Goal: Download file/media: Obtain a digital file from the website

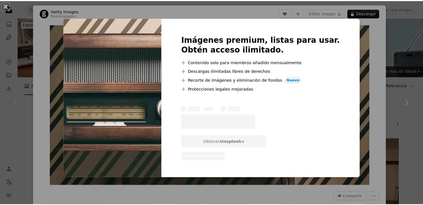
scroll to position [56, 0]
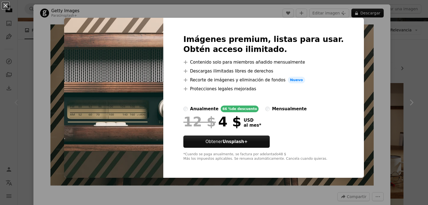
click at [393, 75] on div "An X shape Imágenes premium, listas para usar. Obtén acceso ilimitado. A plus s…" at bounding box center [214, 102] width 428 height 205
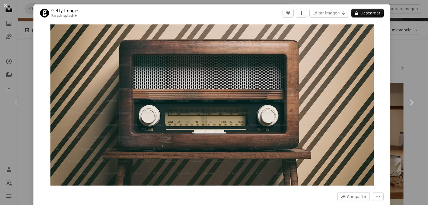
click at [393, 75] on div "An X shape Chevron left Chevron right Getty Images Para Unsplash+ A heart A plu…" at bounding box center [214, 102] width 428 height 205
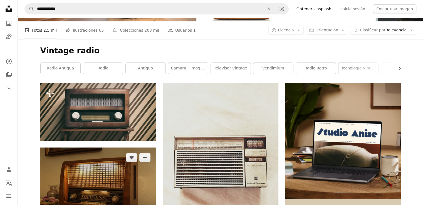
click at [119, 148] on img at bounding box center [98, 186] width 116 height 77
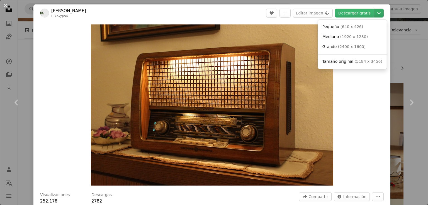
click at [376, 13] on icon "Chevron down" at bounding box center [378, 13] width 9 height 7
click at [347, 34] on link "Mediano ( 1920 x 1280 )" at bounding box center [352, 37] width 64 height 10
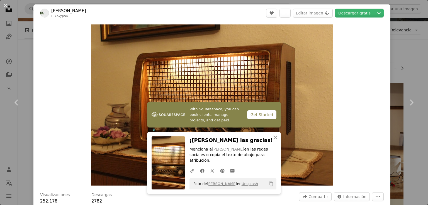
click at [409, 130] on div "An X shape Chevron left Chevron right [PERSON_NAME] maxtypes A heart A plus sig…" at bounding box center [214, 102] width 428 height 205
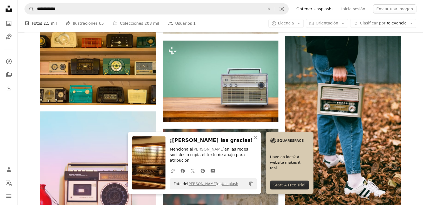
scroll to position [306, 0]
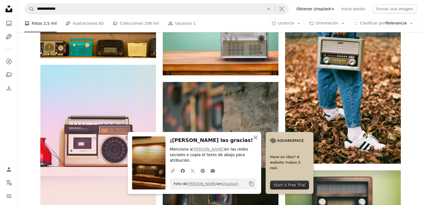
click at [258, 140] on icon "button" at bounding box center [256, 138] width 4 height 4
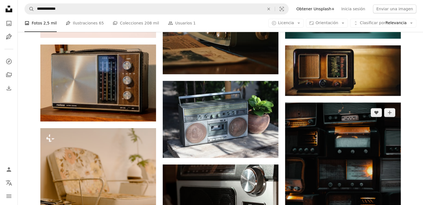
scroll to position [418, 0]
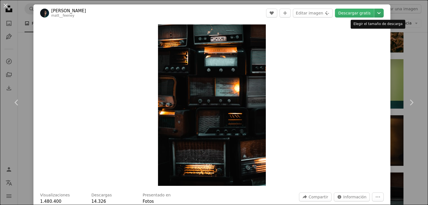
click at [374, 15] on icon "Chevron down" at bounding box center [378, 13] width 9 height 7
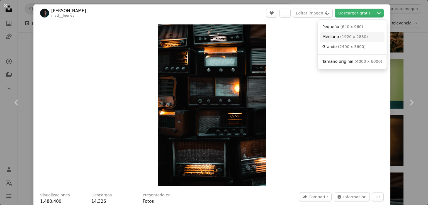
click at [346, 37] on span "( 1920 x 2880 )" at bounding box center [354, 37] width 28 height 4
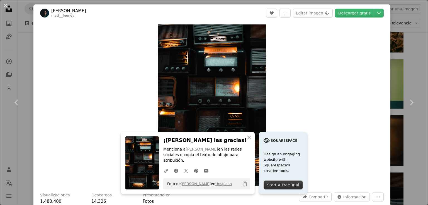
click at [1, 132] on div "An X shape Chevron left Chevron right [PERSON_NAME] matt__feeney A heart A plus…" at bounding box center [214, 102] width 428 height 205
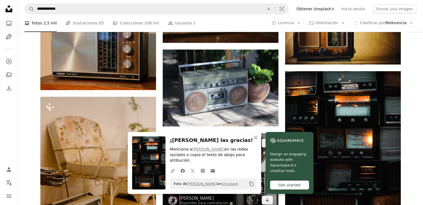
scroll to position [529, 0]
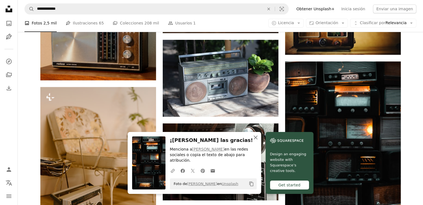
click at [259, 141] on icon "An X shape" at bounding box center [255, 137] width 7 height 7
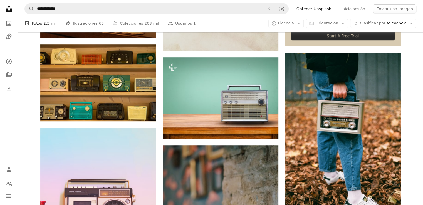
scroll to position [0, 0]
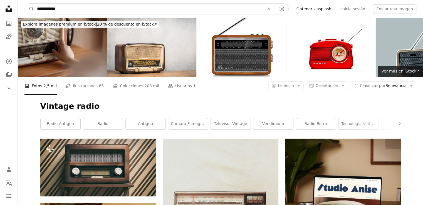
drag, startPoint x: 118, startPoint y: 8, endPoint x: 0, endPoint y: 8, distance: 118.0
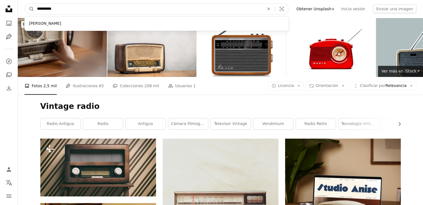
type input "**********"
click button "A magnifying glass" at bounding box center [29, 9] width 9 height 11
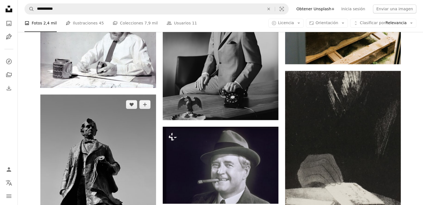
scroll to position [696, 0]
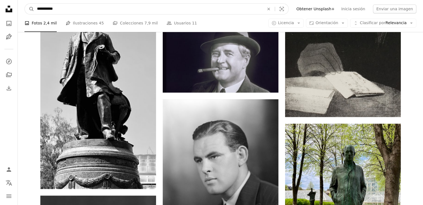
drag, startPoint x: 127, startPoint y: 7, endPoint x: 0, endPoint y: -1, distance: 127.8
click at [0, 0] on html "**********" at bounding box center [211, 26] width 423 height 1444
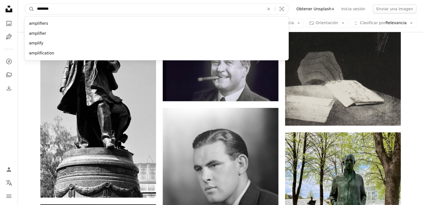
type input "*********"
click button "A magnifying glass" at bounding box center [29, 9] width 9 height 11
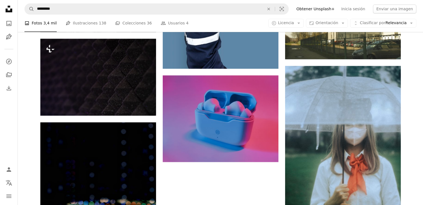
scroll to position [891, 0]
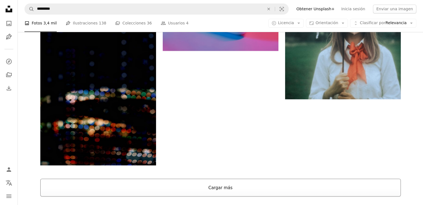
click at [360, 179] on button "Cargar más" at bounding box center [220, 188] width 361 height 18
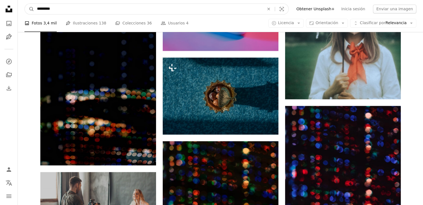
drag, startPoint x: 119, startPoint y: 11, endPoint x: 0, endPoint y: 4, distance: 119.6
click at [0, 3] on div "Unsplash logo Página de inicio de Unsplash A photo Pen Tool A compass A stack o…" at bounding box center [211, 34] width 423 height 1850
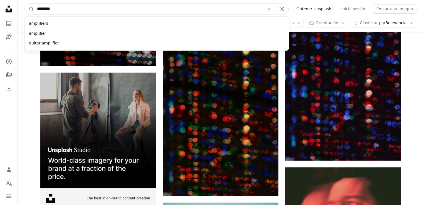
scroll to position [879, 0]
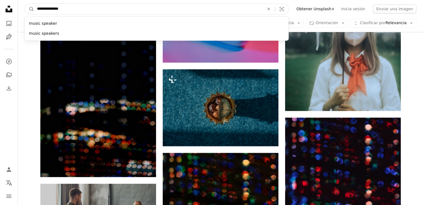
type input "**********"
click button "A magnifying glass" at bounding box center [29, 9] width 9 height 11
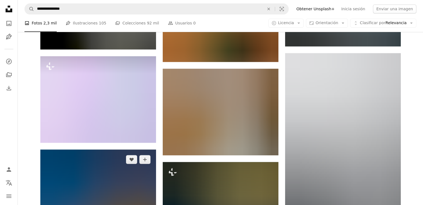
scroll to position [585, 0]
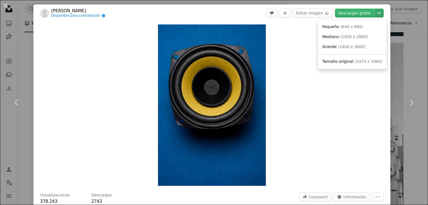
click at [375, 15] on icon "Chevron down" at bounding box center [378, 13] width 9 height 7
click at [344, 28] on span "( 640 x 960 )" at bounding box center [351, 26] width 23 height 4
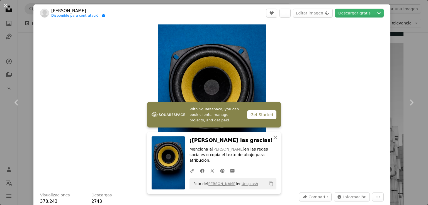
click at [6, 140] on div "An X shape Chevron left Chevron right [PERSON_NAME] R Disponible para contratac…" at bounding box center [214, 102] width 428 height 205
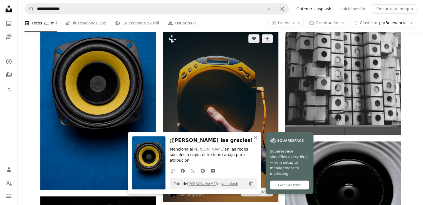
scroll to position [724, 0]
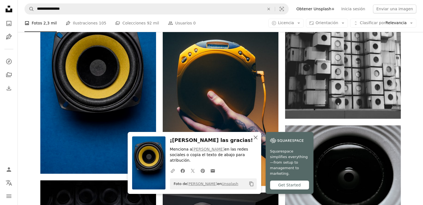
click at [259, 141] on icon "An X shape" at bounding box center [255, 137] width 7 height 7
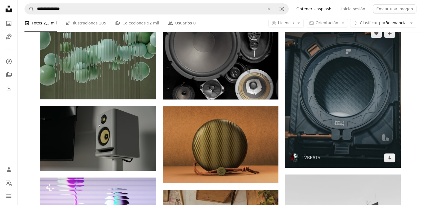
scroll to position [0, 0]
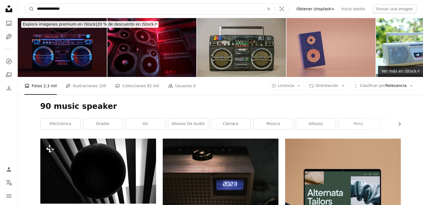
drag, startPoint x: 40, startPoint y: 9, endPoint x: 8, endPoint y: 4, distance: 33.0
click at [23, 7] on nav "**********" at bounding box center [221, 9] width 406 height 18
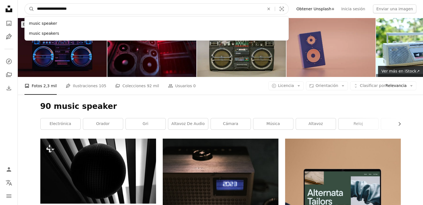
type input "**********"
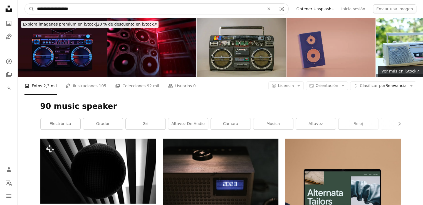
click button "A magnifying glass" at bounding box center [29, 9] width 9 height 11
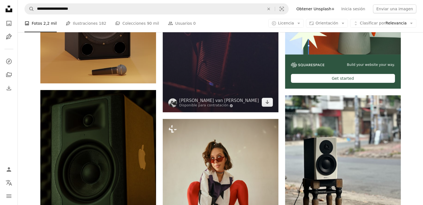
scroll to position [251, 0]
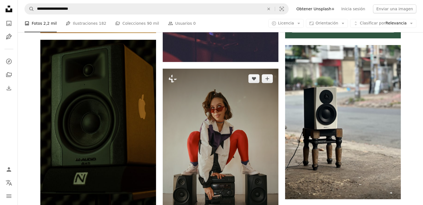
click at [230, 72] on img at bounding box center [221, 156] width 116 height 174
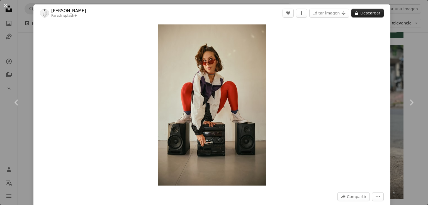
click at [370, 13] on button "A lock Descargar" at bounding box center [367, 13] width 32 height 9
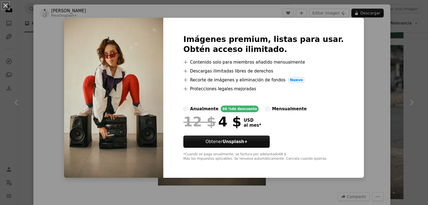
click at [383, 65] on div "An X shape Imágenes premium, listas para usar. Obtén acceso ilimitado. A plus s…" at bounding box center [214, 102] width 428 height 205
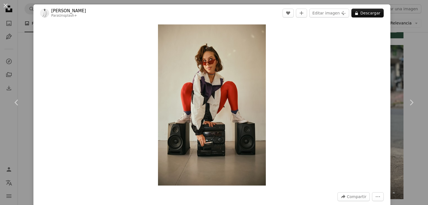
click at [24, 70] on div "An X shape Chevron left Chevron right [PERSON_NAME] Para Unsplash+ A heart A pl…" at bounding box center [214, 102] width 428 height 205
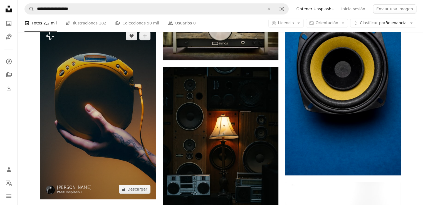
scroll to position [612, 0]
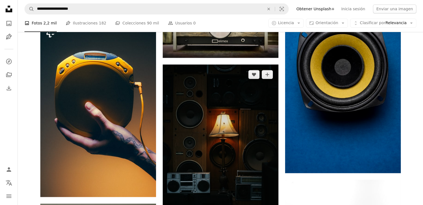
click at [244, 97] on img at bounding box center [221, 151] width 116 height 173
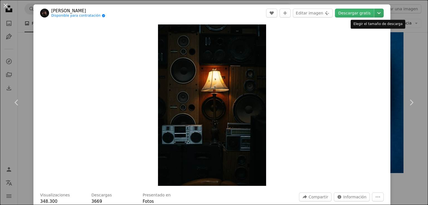
click at [375, 15] on icon "Chevron down" at bounding box center [378, 13] width 9 height 7
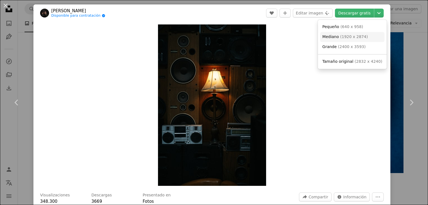
click at [350, 39] on span "( 1920 x 2874 )" at bounding box center [354, 37] width 28 height 4
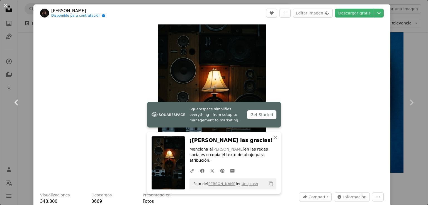
click at [0, 109] on link "Chevron left" at bounding box center [16, 102] width 33 height 53
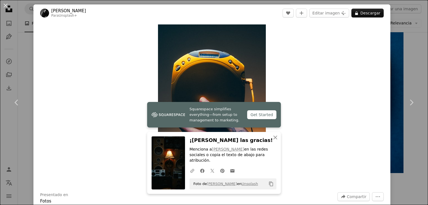
click at [7, 139] on div "An X shape Chevron left Chevron right [PERSON_NAME] Para Unsplash+ A heart A pl…" at bounding box center [214, 102] width 428 height 205
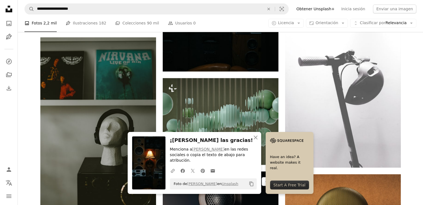
scroll to position [779, 0]
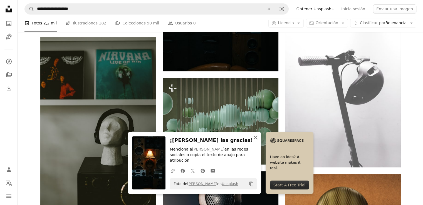
click at [259, 141] on icon "An X shape" at bounding box center [255, 137] width 7 height 7
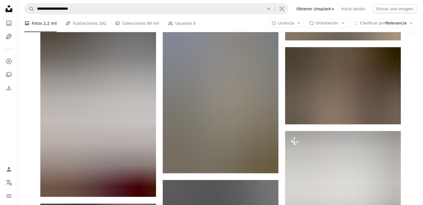
scroll to position [1392, 0]
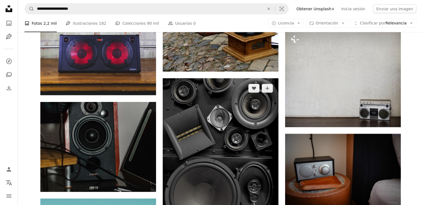
click at [212, 79] on img at bounding box center [221, 166] width 116 height 174
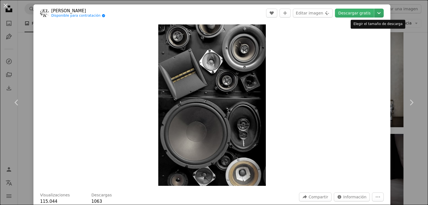
click at [375, 12] on icon "Chevron down" at bounding box center [378, 13] width 9 height 7
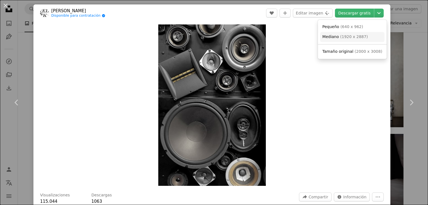
click at [341, 37] on span "( 1920 x 2887 )" at bounding box center [354, 37] width 28 height 4
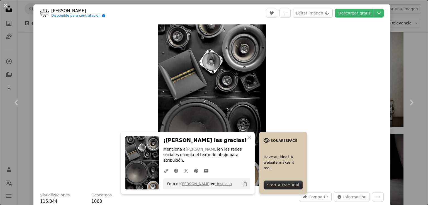
click at [10, 158] on div "An X shape Chevron left Chevron right [PERSON_NAME] Disponible para contratació…" at bounding box center [214, 102] width 428 height 205
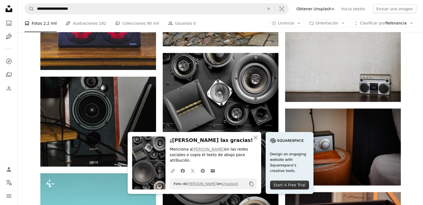
scroll to position [1448, 0]
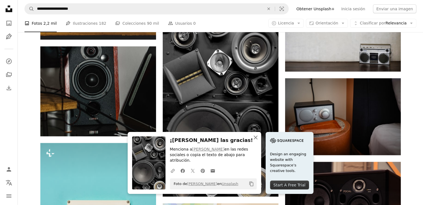
click at [258, 140] on icon "button" at bounding box center [256, 138] width 4 height 4
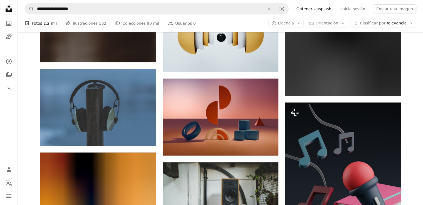
scroll to position [2227, 0]
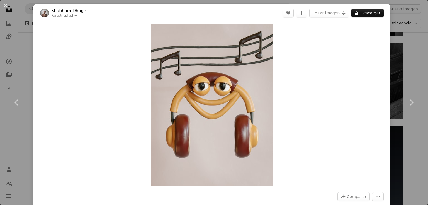
click at [403, 69] on div "An X shape Chevron left Chevron right [PERSON_NAME] Para Unsplash+ A heart A pl…" at bounding box center [214, 102] width 428 height 205
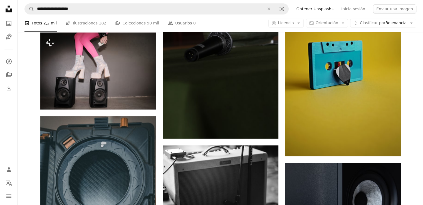
scroll to position [2645, 0]
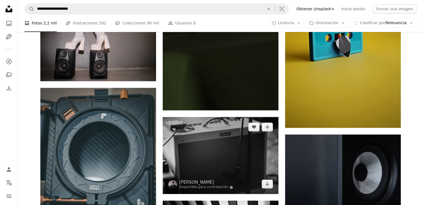
click at [235, 117] on img at bounding box center [221, 155] width 116 height 77
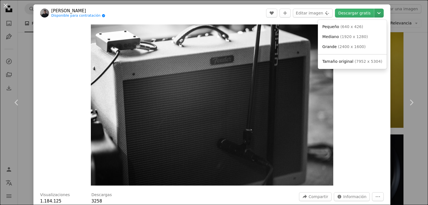
click at [375, 14] on icon "Chevron down" at bounding box center [378, 13] width 9 height 7
click at [354, 39] on span "( 1920 x 1280 )" at bounding box center [354, 37] width 28 height 4
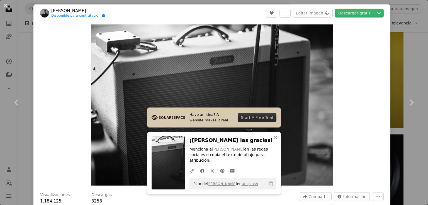
click at [0, 148] on div "An X shape Chevron left Chevron right [PERSON_NAME] Disponible para contratació…" at bounding box center [214, 102] width 428 height 205
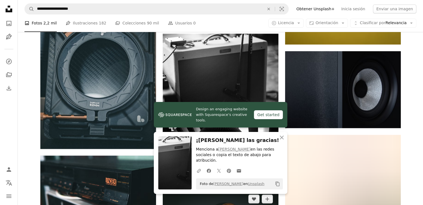
scroll to position [2784, 0]
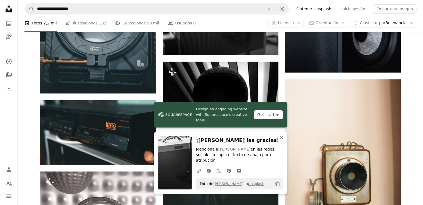
click at [281, 141] on icon "An X shape" at bounding box center [282, 137] width 7 height 7
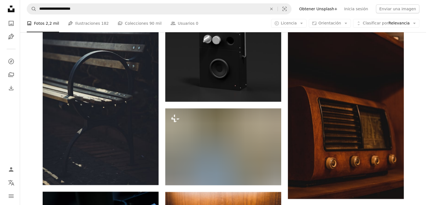
scroll to position [4343, 0]
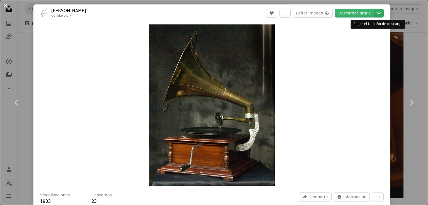
click at [376, 15] on icon "Chevron down" at bounding box center [378, 13] width 9 height 7
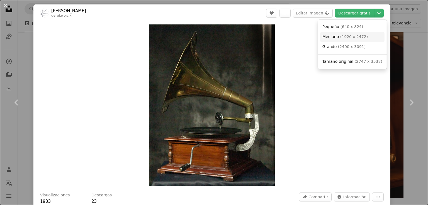
click at [328, 36] on span "Mediano" at bounding box center [330, 37] width 17 height 4
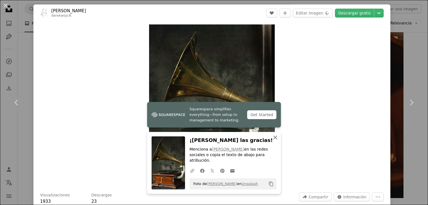
click at [273, 140] on icon "button" at bounding box center [275, 138] width 4 height 4
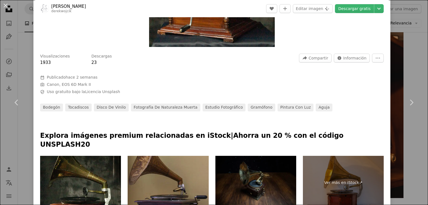
click at [287, 86] on div "Visualizaciones 1933 Descargas 23 A forward-right arrow Compartir Info icon Inf…" at bounding box center [211, 81] width 357 height 62
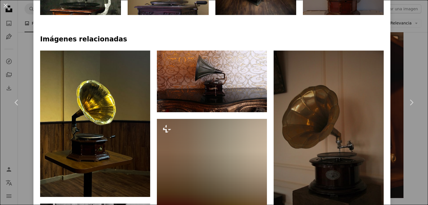
scroll to position [251, 0]
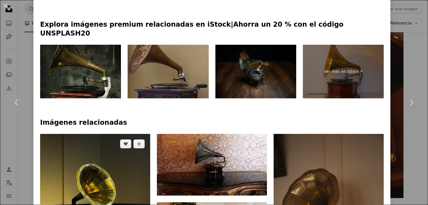
click at [64, 134] on img at bounding box center [95, 207] width 110 height 147
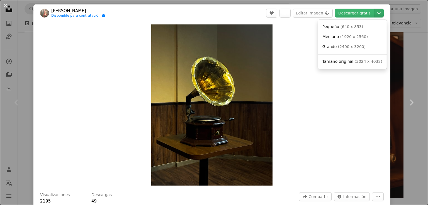
click at [374, 11] on icon "Chevron down" at bounding box center [378, 13] width 9 height 7
click at [335, 39] on span "Mediano" at bounding box center [330, 37] width 17 height 4
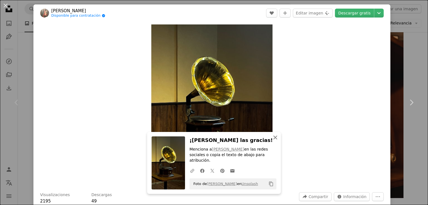
click at [272, 141] on icon "An X shape" at bounding box center [275, 137] width 7 height 7
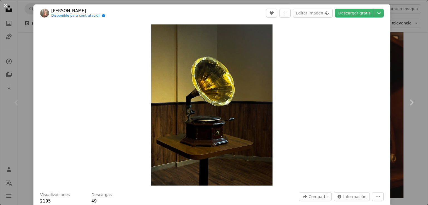
click at [4, 35] on div "An X shape Chevron left Chevron right [PERSON_NAME] Disponible para contratació…" at bounding box center [214, 102] width 428 height 205
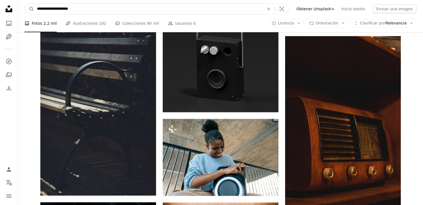
drag, startPoint x: 90, startPoint y: 5, endPoint x: 0, endPoint y: -4, distance: 90.1
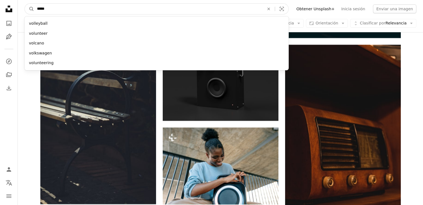
type input "******"
click button "A magnifying glass" at bounding box center [29, 9] width 9 height 11
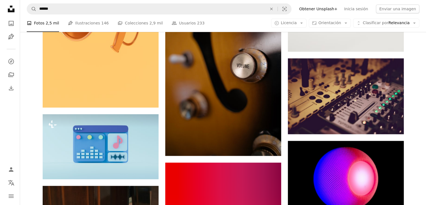
scroll to position [529, 0]
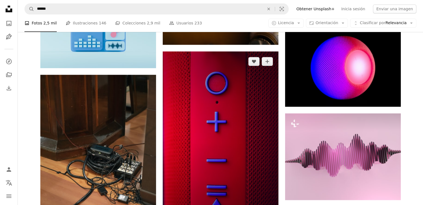
click at [226, 98] on img at bounding box center [221, 138] width 116 height 174
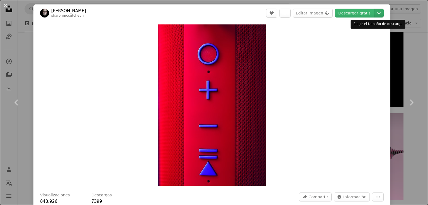
click at [375, 13] on icon "Chevron down" at bounding box center [378, 13] width 9 height 7
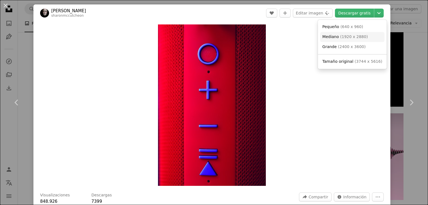
click at [345, 40] on link "Mediano ( 1920 x 2880 )" at bounding box center [352, 37] width 64 height 10
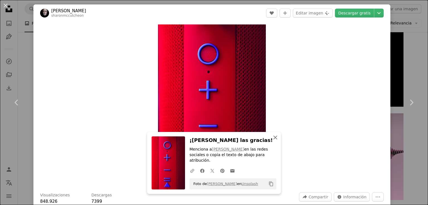
click at [272, 141] on icon "An X shape" at bounding box center [275, 137] width 7 height 7
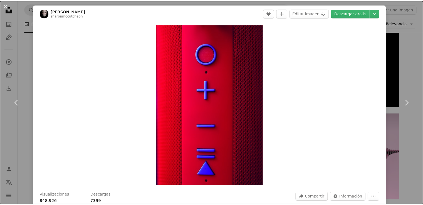
scroll to position [4, 0]
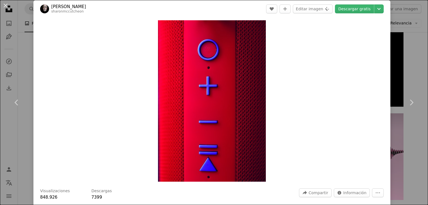
click at [0, 143] on div "An X shape Chevron left Chevron right [PERSON_NAME] sharonmccutcheon A heart A …" at bounding box center [214, 102] width 428 height 205
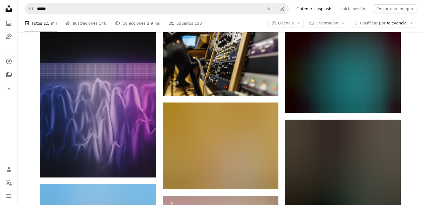
scroll to position [3702, 0]
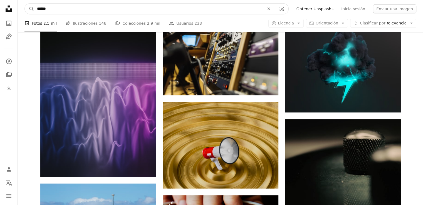
drag, startPoint x: 172, startPoint y: 8, endPoint x: 0, endPoint y: -15, distance: 173.9
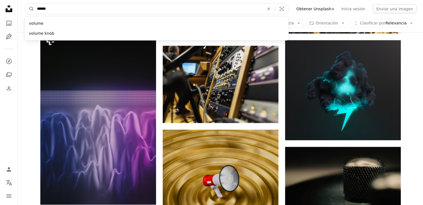
paste input "*******"
type input "**********"
click at [25, 4] on button "A magnifying glass" at bounding box center [29, 9] width 9 height 11
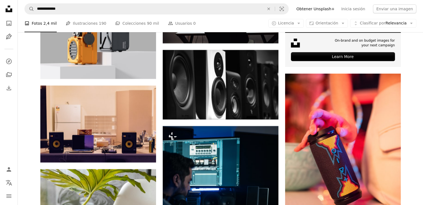
scroll to position [1921, 0]
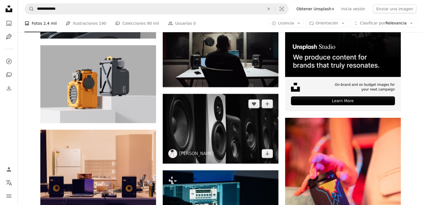
click at [219, 94] on img at bounding box center [221, 129] width 116 height 70
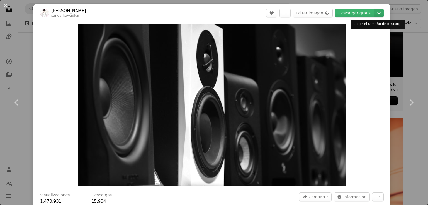
click at [376, 12] on icon "Chevron down" at bounding box center [378, 13] width 9 height 7
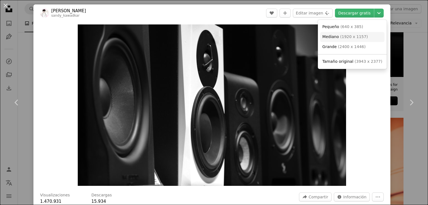
click at [344, 40] on span "Mediano ( 1920 x 1157 )" at bounding box center [344, 37] width 45 height 6
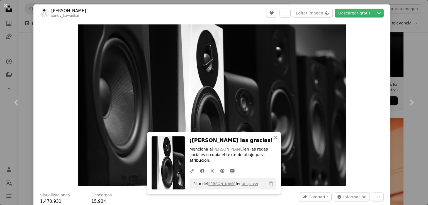
click at [392, 165] on div "An X shape Chevron left Chevron right [PERSON_NAME] sandy_kawadkar A heart A pl…" at bounding box center [214, 102] width 428 height 205
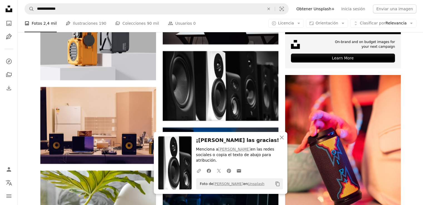
scroll to position [2032, 0]
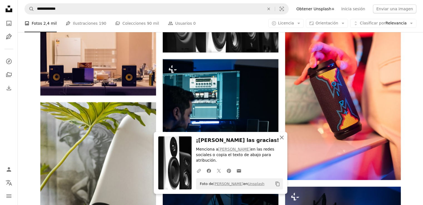
click at [281, 140] on icon "button" at bounding box center [282, 138] width 4 height 4
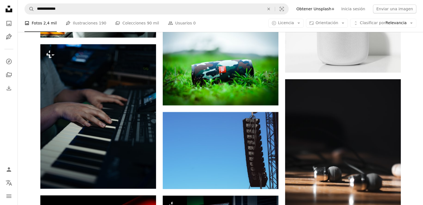
scroll to position [2728, 0]
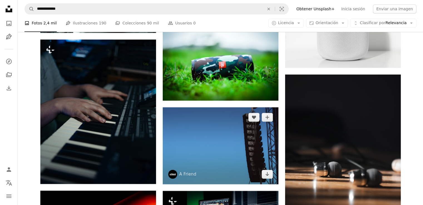
click at [243, 107] on img at bounding box center [221, 145] width 116 height 77
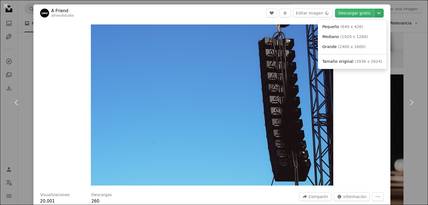
click at [374, 13] on icon "Chevron down" at bounding box center [378, 13] width 9 height 7
click at [392, 126] on dialog "An X shape Chevron left Chevron right A Friend afriendstudio A heart A plus sig…" at bounding box center [214, 102] width 428 height 205
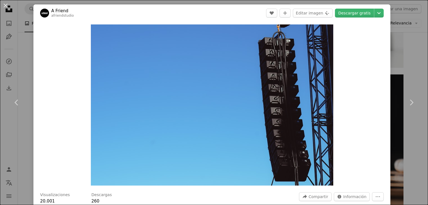
click at [394, 126] on link "Chevron right" at bounding box center [410, 102] width 33 height 53
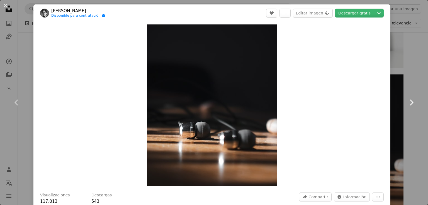
click at [416, 128] on link "Chevron right" at bounding box center [410, 102] width 33 height 53
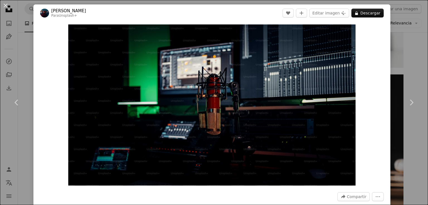
click at [412, 152] on div "An X shape Chevron left Chevron right [PERSON_NAME] Para Unsplash+ A heart A pl…" at bounding box center [214, 102] width 428 height 205
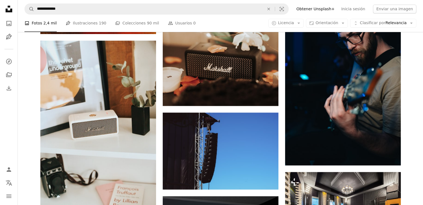
scroll to position [3006, 0]
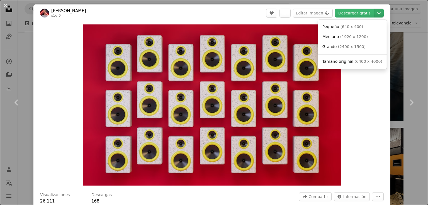
click at [377, 14] on icon "Chevron down" at bounding box center [378, 13] width 9 height 7
click at [346, 38] on span "( 1920 x 1200 )" at bounding box center [354, 37] width 28 height 4
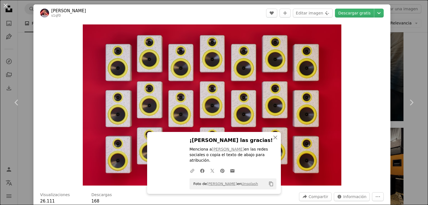
click at [398, 146] on div "An X shape Chevron left Chevron right [PERSON_NAME] s1qf0 A heart A plus sign E…" at bounding box center [214, 102] width 428 height 205
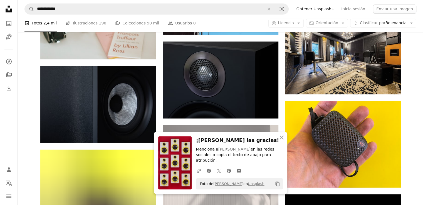
scroll to position [3118, 0]
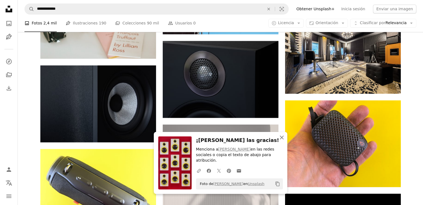
click at [281, 141] on icon "An X shape" at bounding box center [282, 137] width 7 height 7
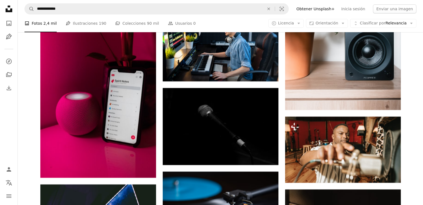
scroll to position [6235, 0]
